Goal: Transaction & Acquisition: Purchase product/service

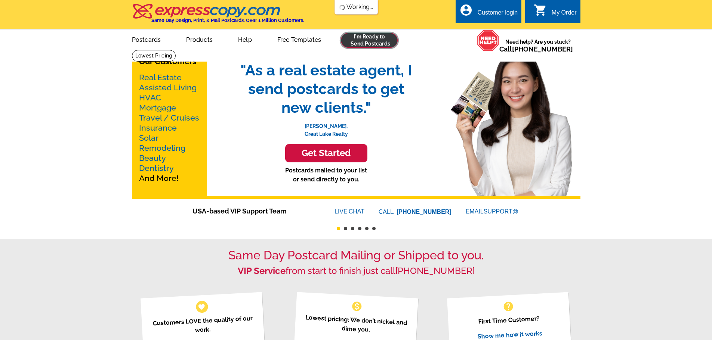
click at [368, 40] on link at bounding box center [369, 40] width 57 height 15
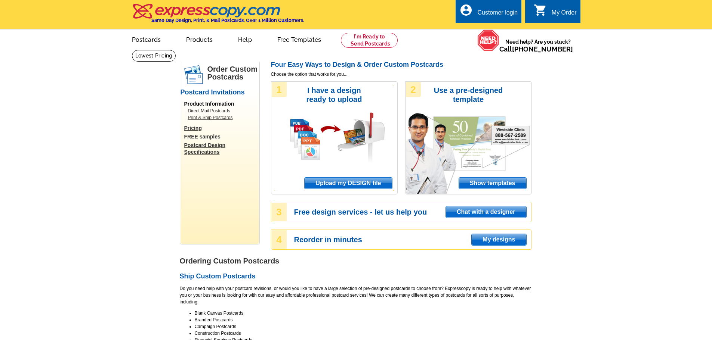
click at [485, 17] on div "Customer login" at bounding box center [497, 14] width 40 height 10
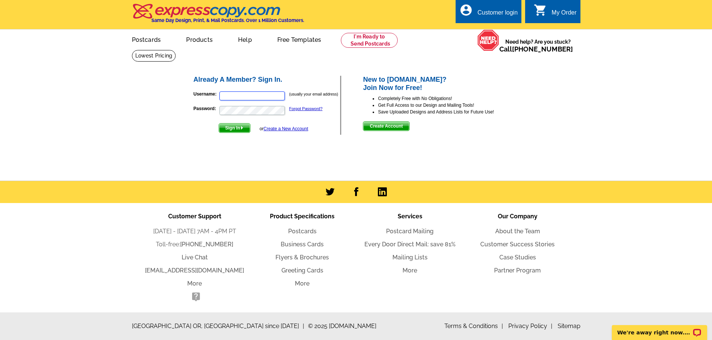
type input "[EMAIL_ADDRESS][DOMAIN_NAME]"
click at [239, 130] on span "Sign In" at bounding box center [234, 128] width 31 height 9
